Goal: Transaction & Acquisition: Obtain resource

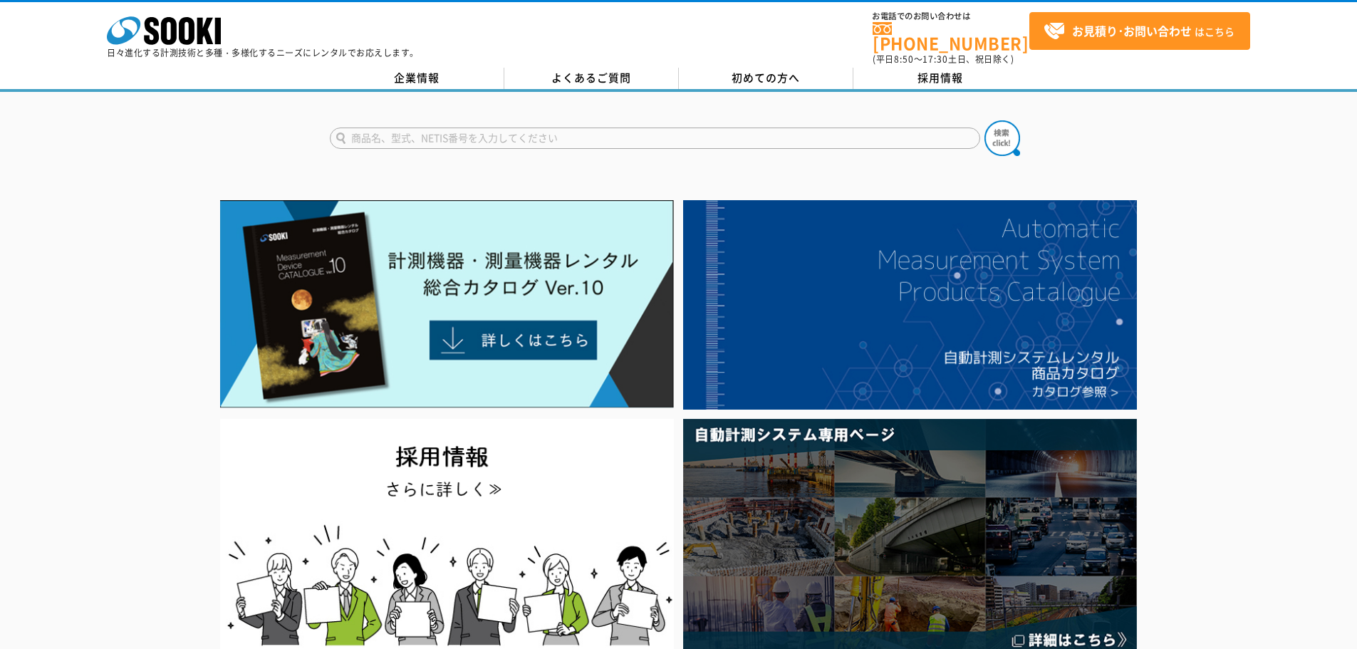
click at [487, 129] on input "text" at bounding box center [655, 138] width 650 height 21
type input "s"
type input "スランプ"
click at [984, 120] on button at bounding box center [1002, 138] width 36 height 36
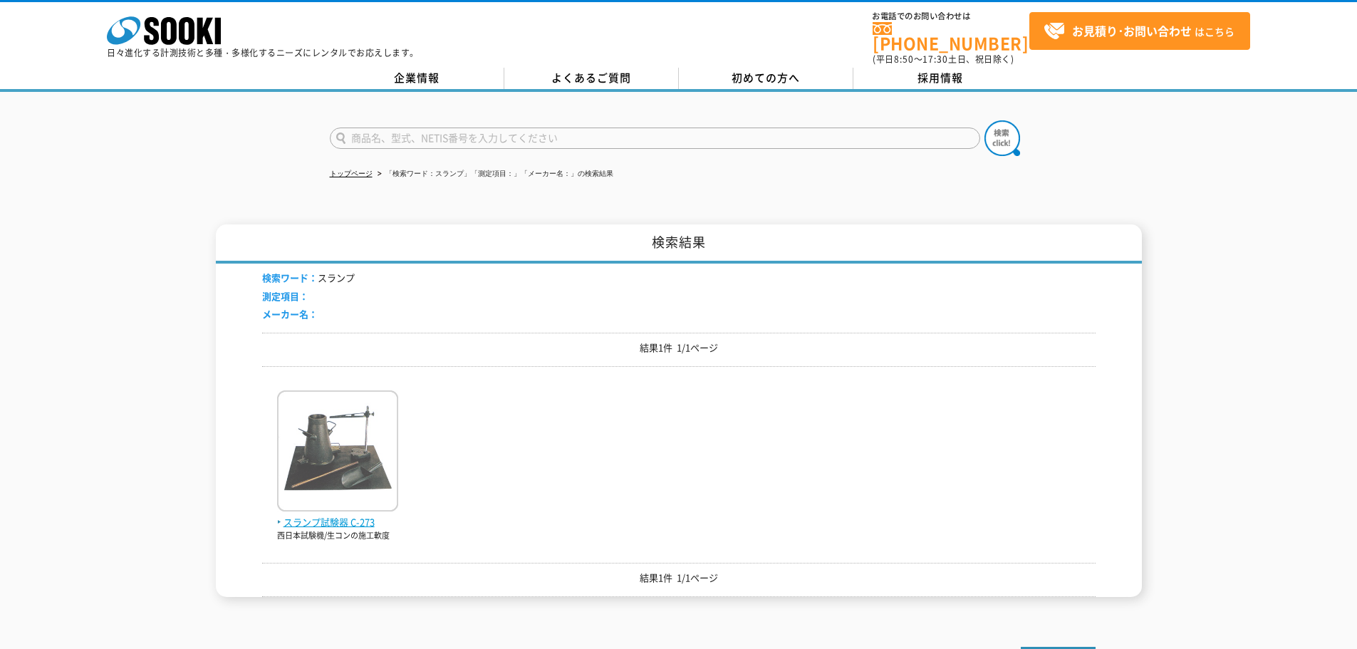
click at [351, 519] on span "スランプ試験器 C-273" at bounding box center [337, 522] width 121 height 15
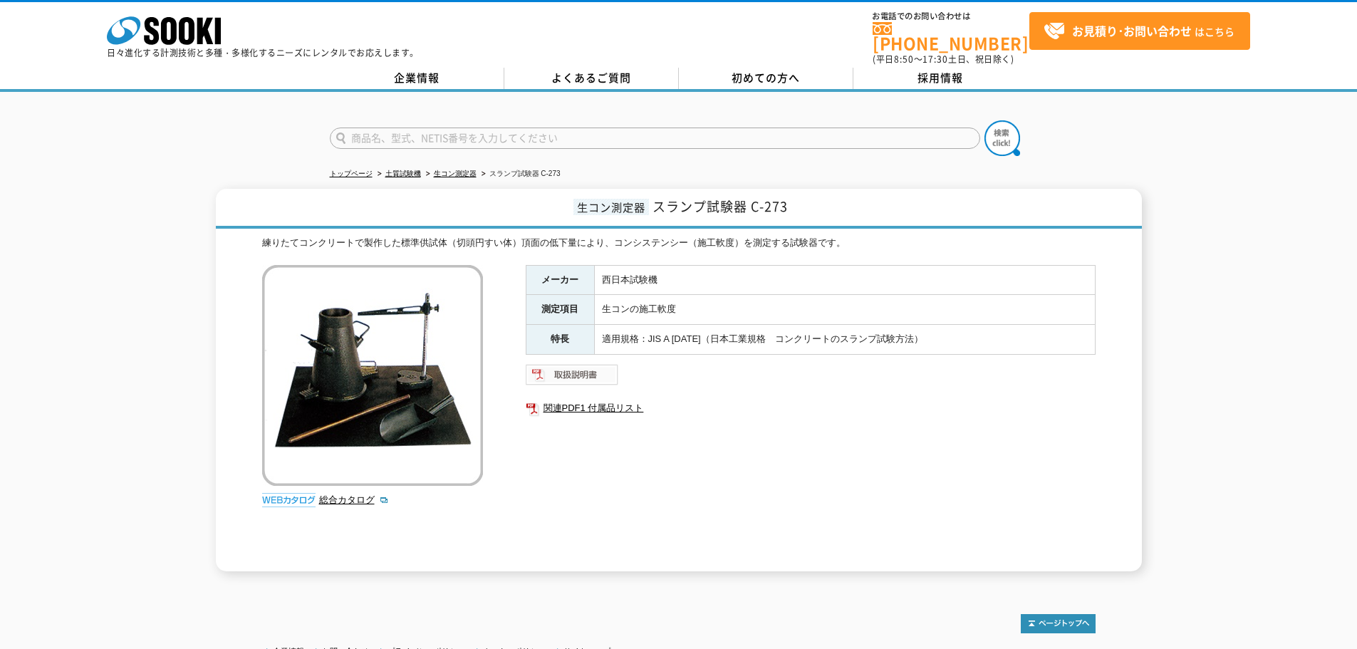
click at [581, 364] on img at bounding box center [572, 374] width 93 height 23
click at [1164, 290] on div "生コン測定器 スランプ試験器 C-273 練りたてコンクリートで製作した標準供試体（切頭円すい体）頂面の低下量により、コンシステンシー（施工軟度）を測定する試…" at bounding box center [678, 380] width 1357 height 383
drag, startPoint x: 811, startPoint y: 200, endPoint x: 605, endPoint y: 199, distance: 205.9
click at [580, 199] on h1 "生コン測定器 スランプ試験器 C-273" at bounding box center [679, 209] width 926 height 40
copy h1 "生コン測定器 スランプ試験器 C-273"
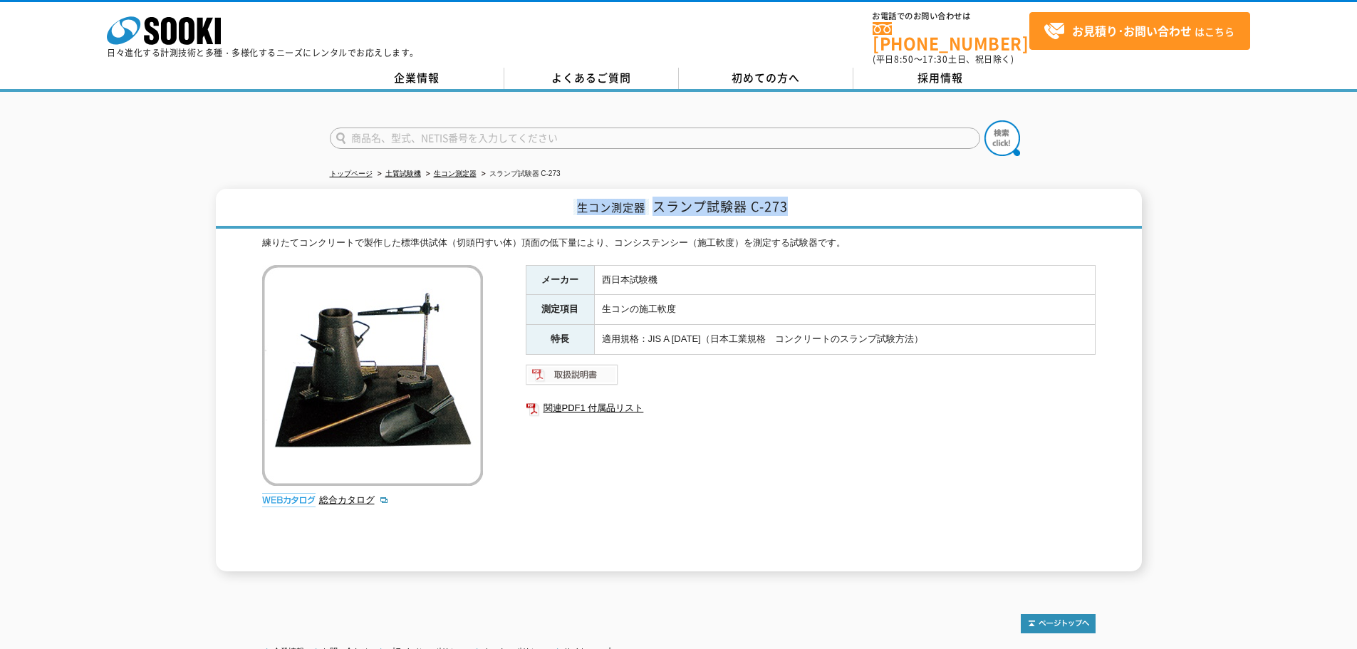
click at [560, 368] on img at bounding box center [572, 374] width 93 height 23
